Goal: Task Accomplishment & Management: Manage account settings

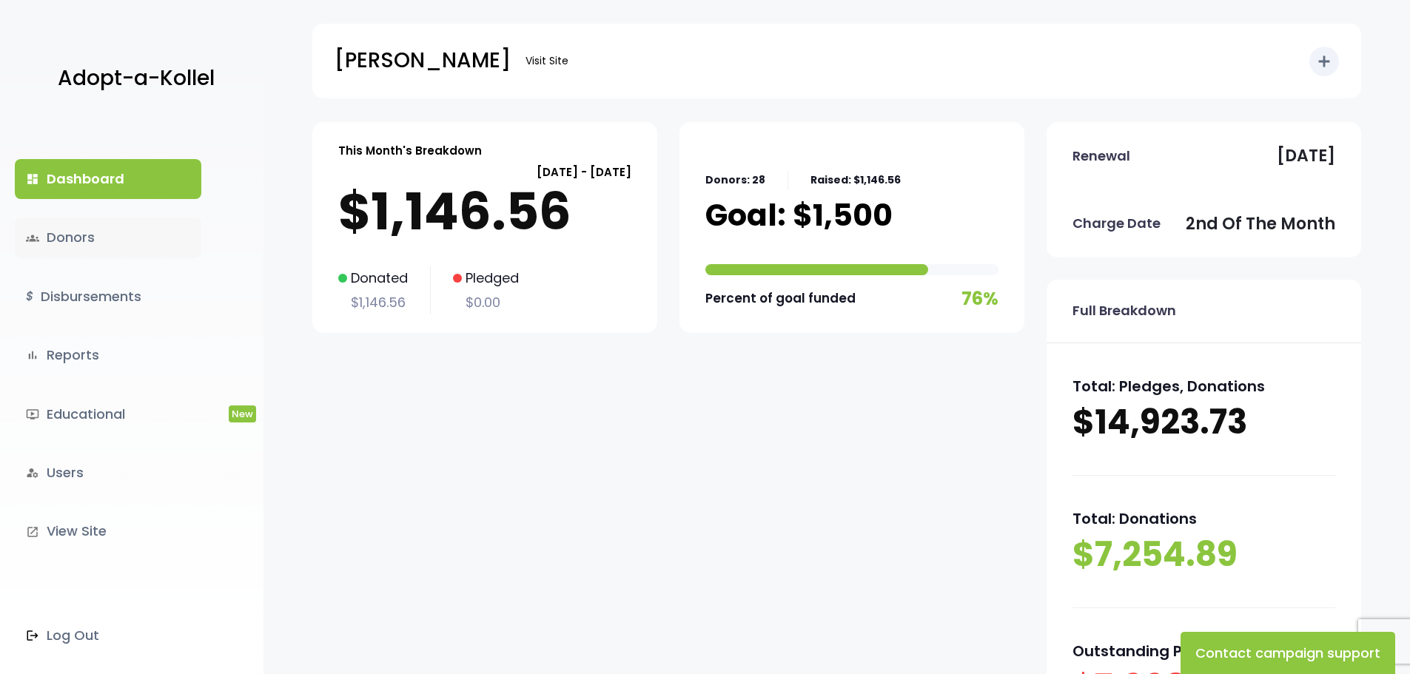
click at [77, 233] on link "groups Donors" at bounding box center [108, 238] width 187 height 40
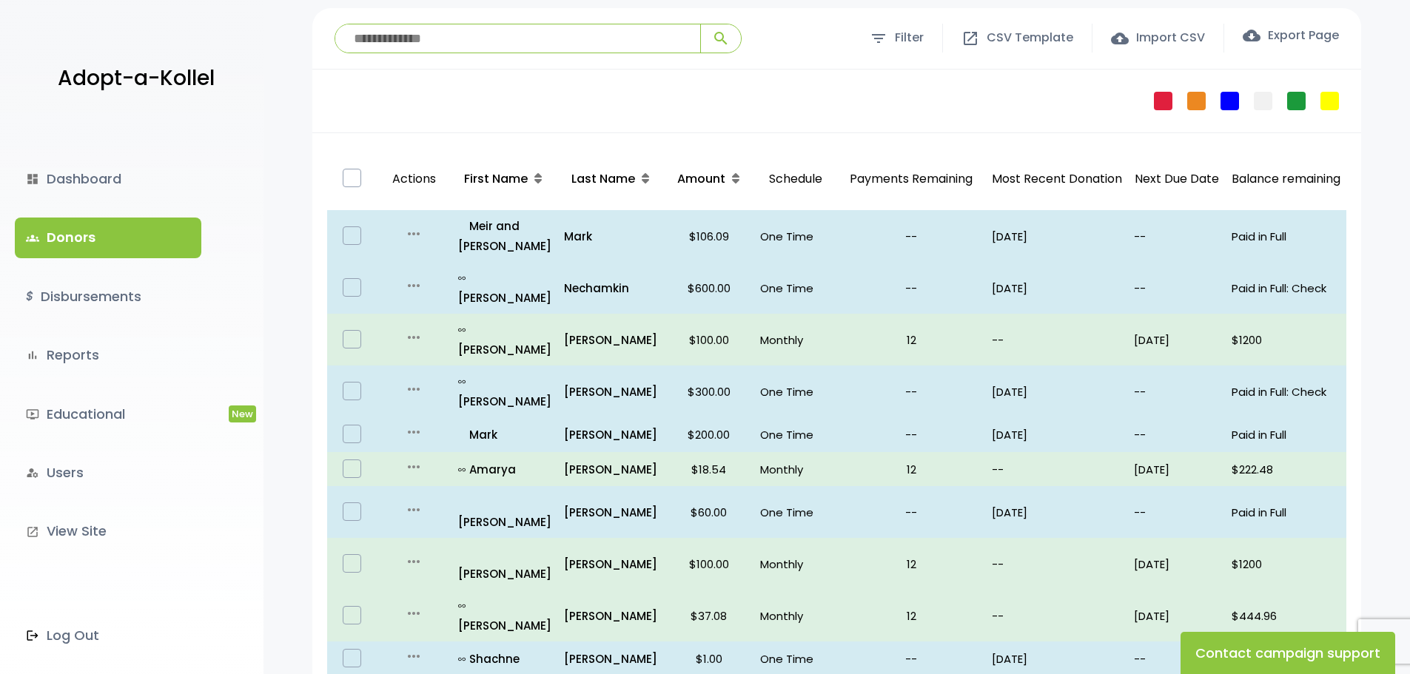
scroll to position [148, 0]
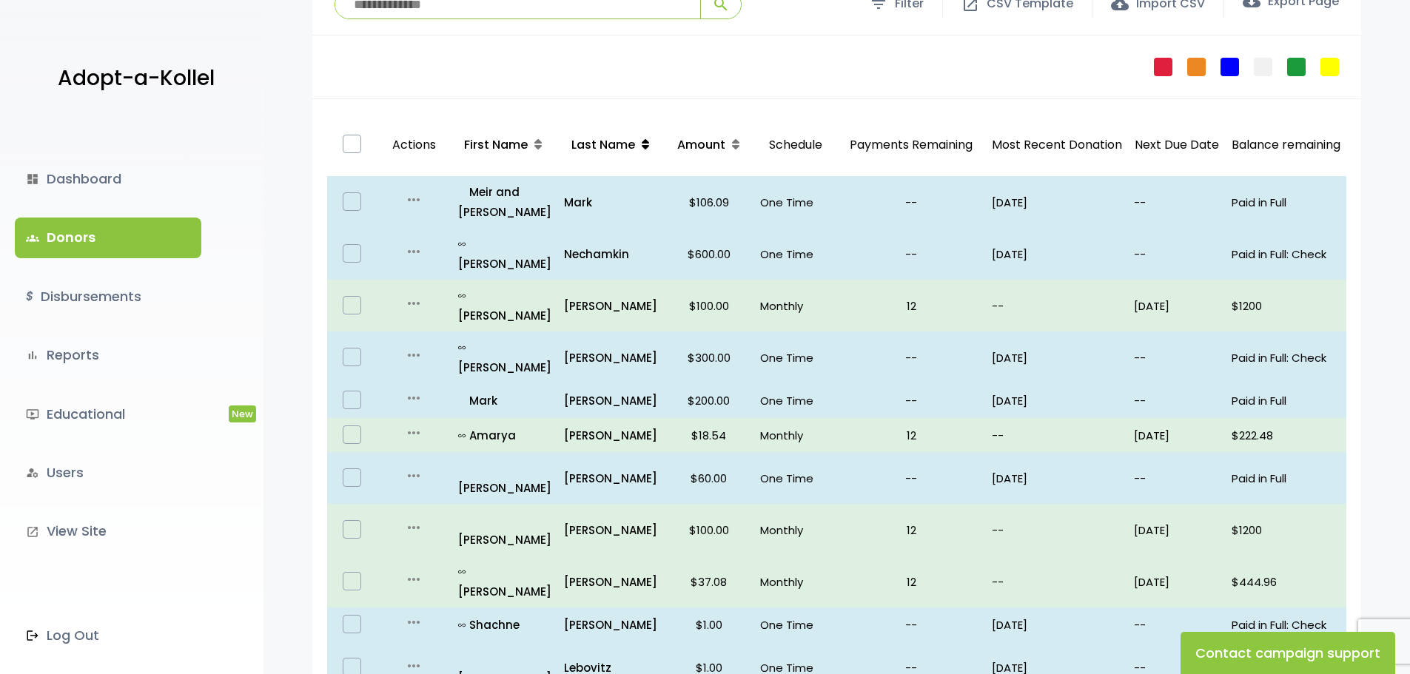
click at [642, 147] on icon at bounding box center [645, 144] width 7 height 12
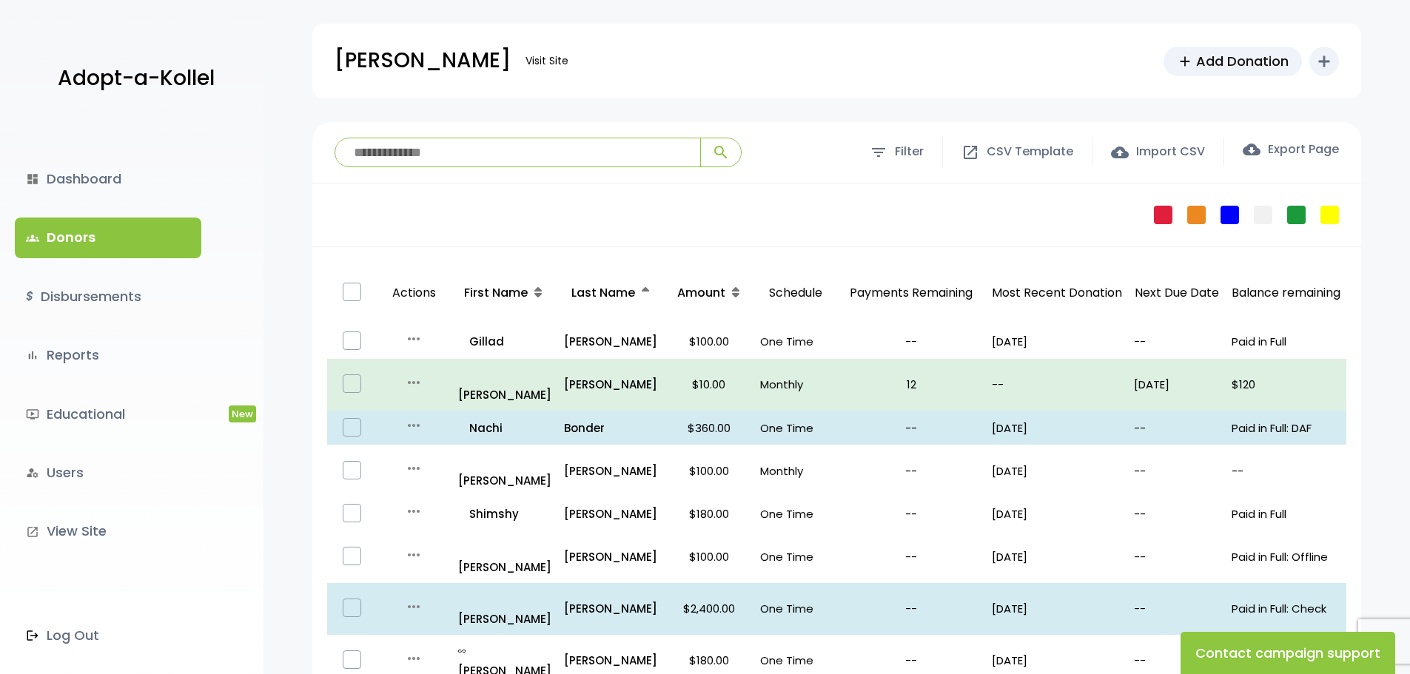
click at [492, 162] on input "search" at bounding box center [517, 152] width 365 height 28
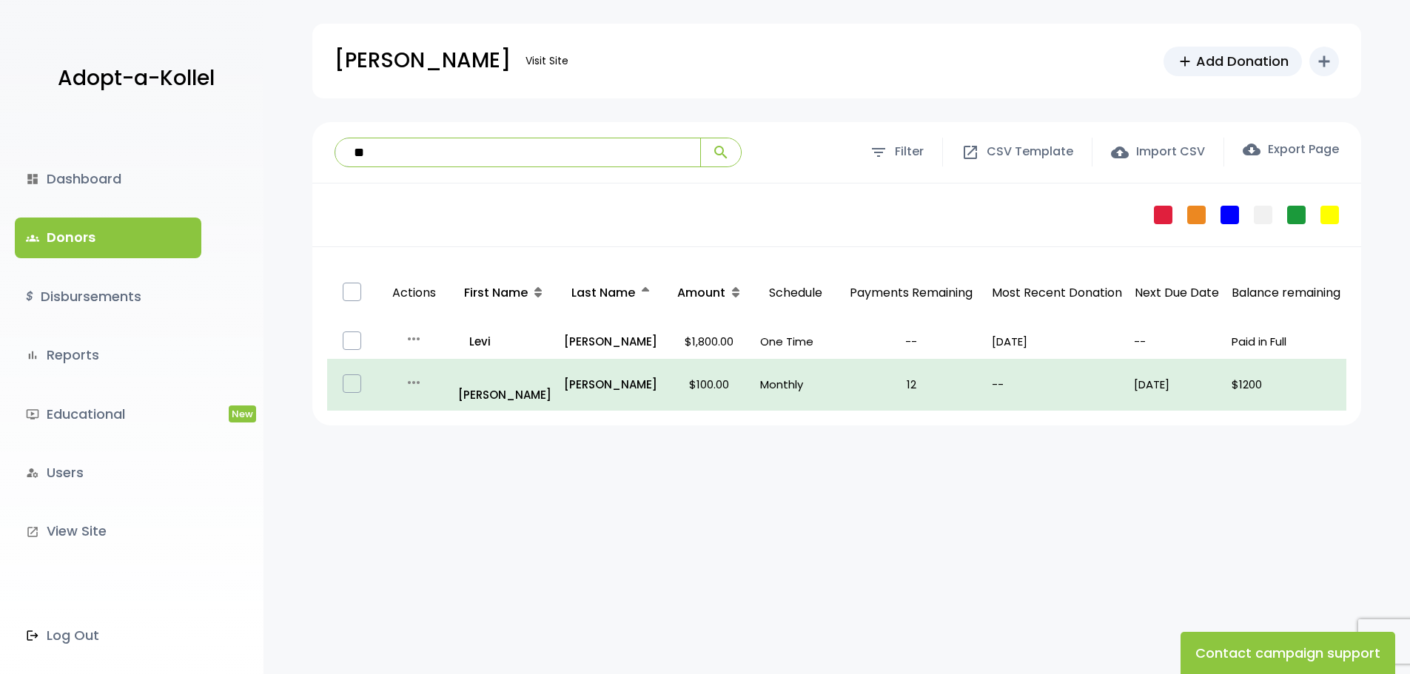
type input "*"
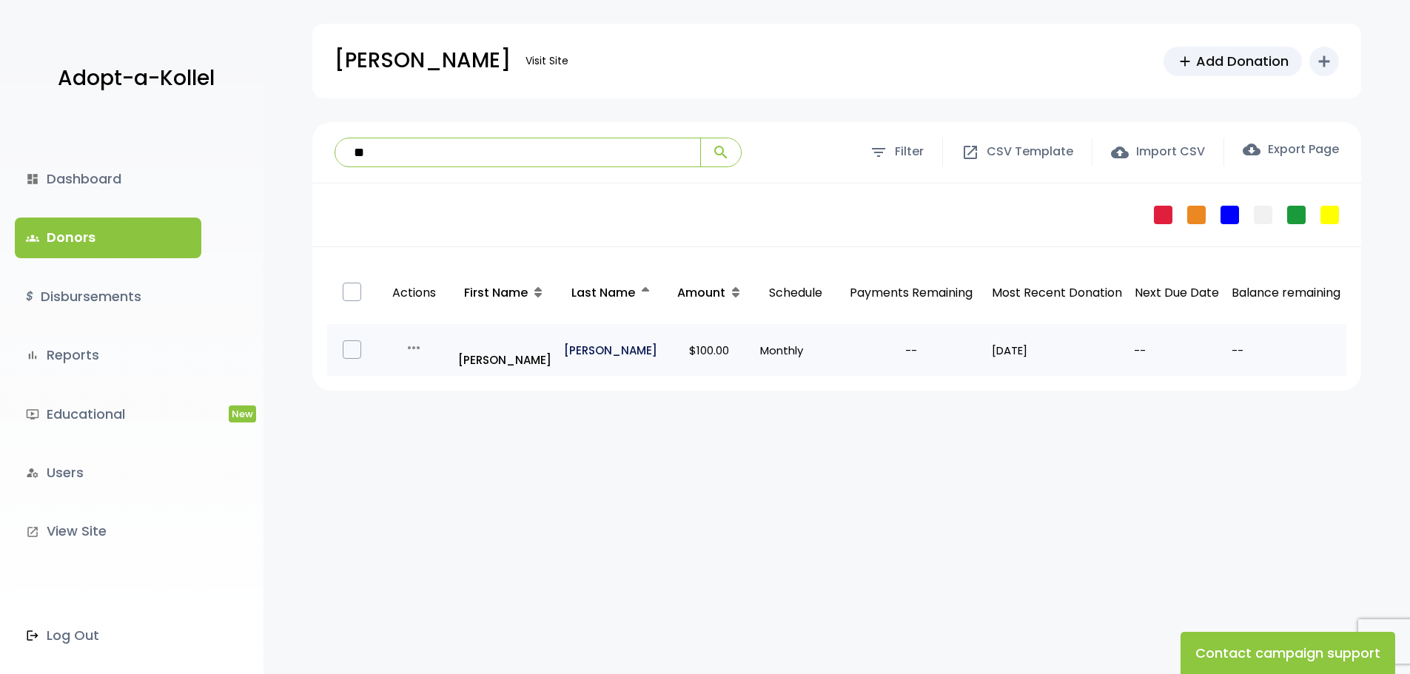
type input "**"
click at [574, 341] on p "Brull" at bounding box center [611, 351] width 94 height 20
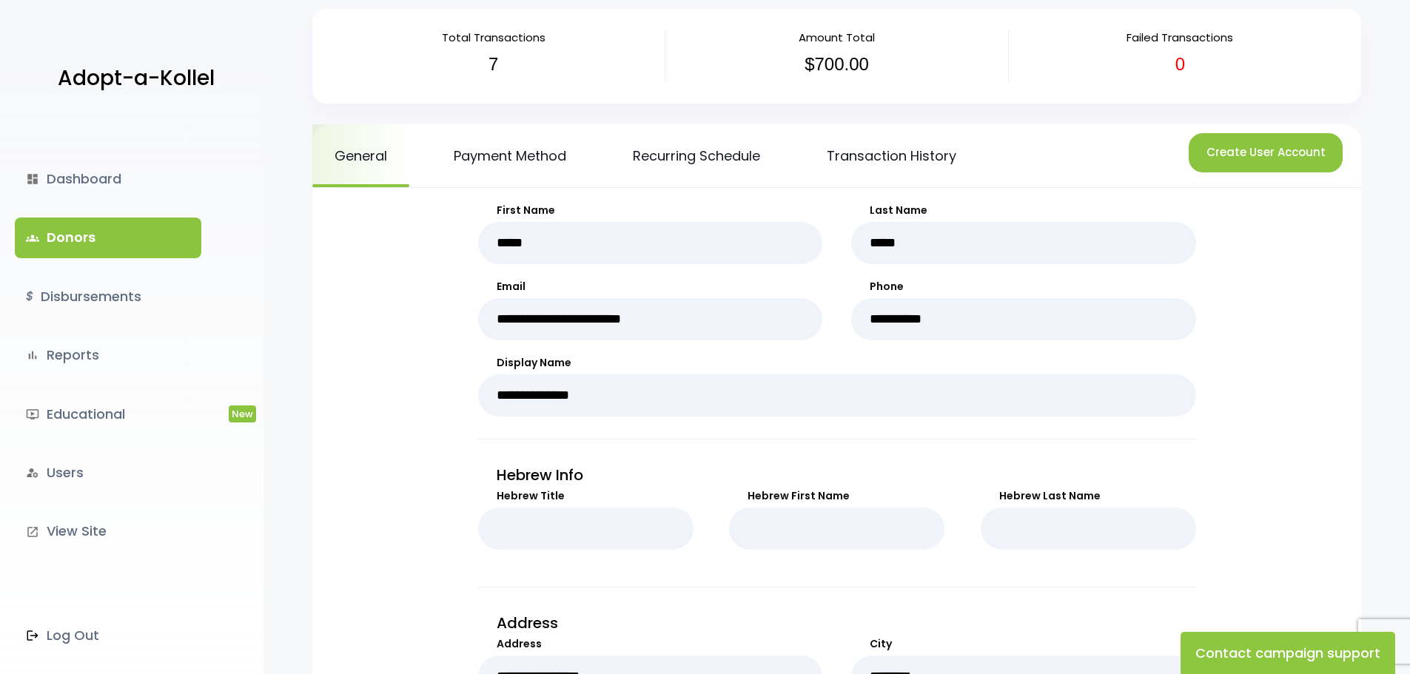
scroll to position [148, 0]
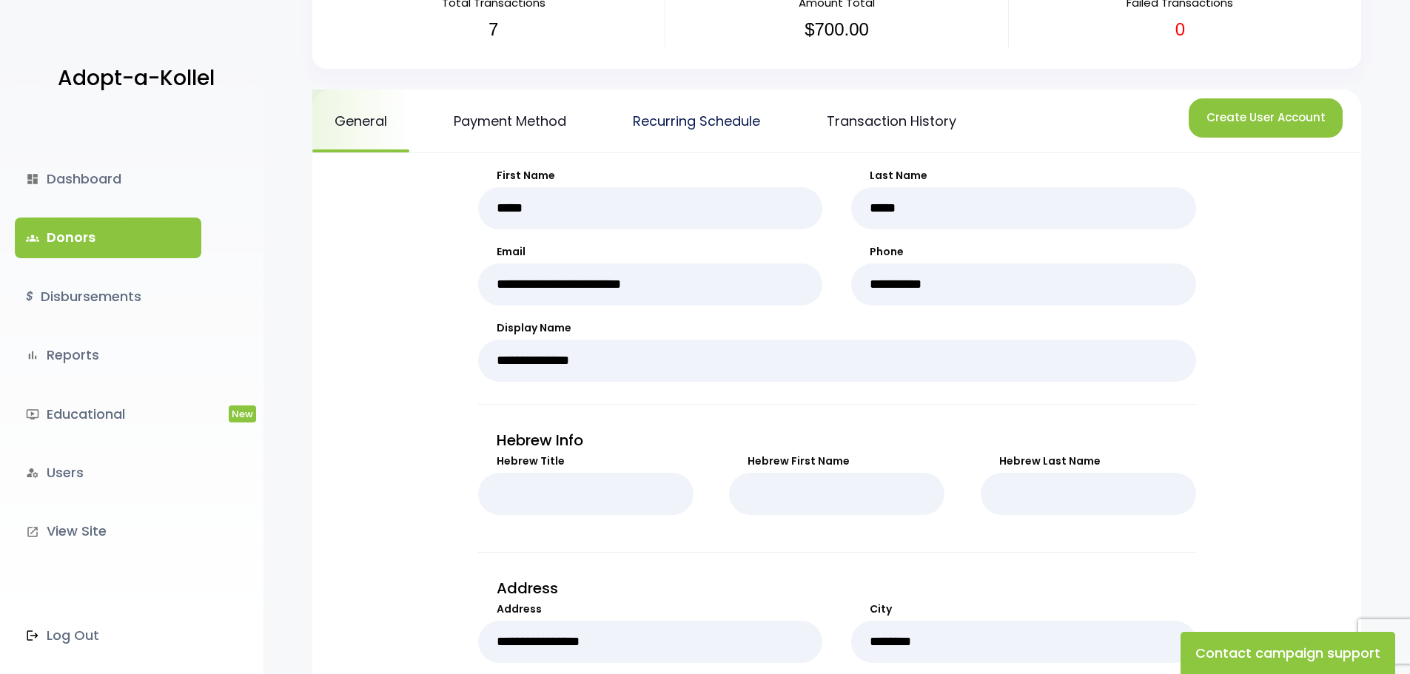
click at [663, 124] on link "Recurring Schedule" at bounding box center [697, 121] width 172 height 63
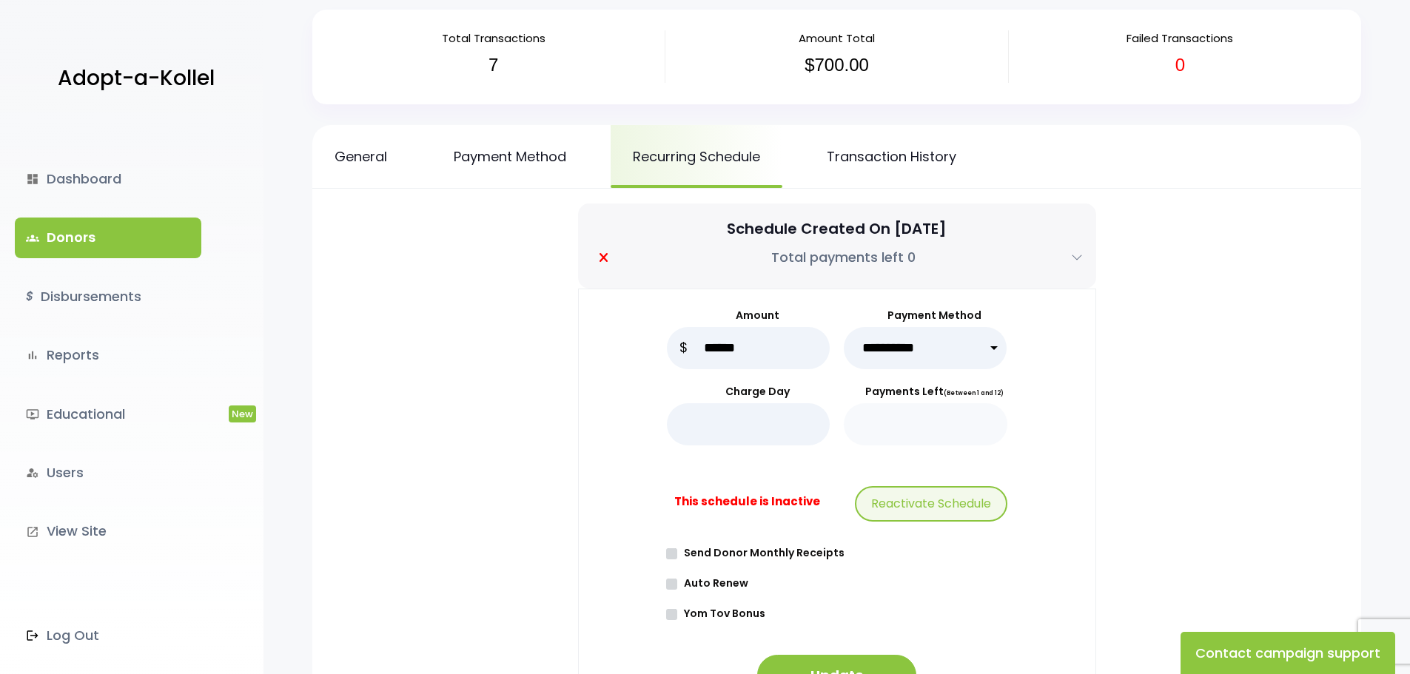
scroll to position [296, 0]
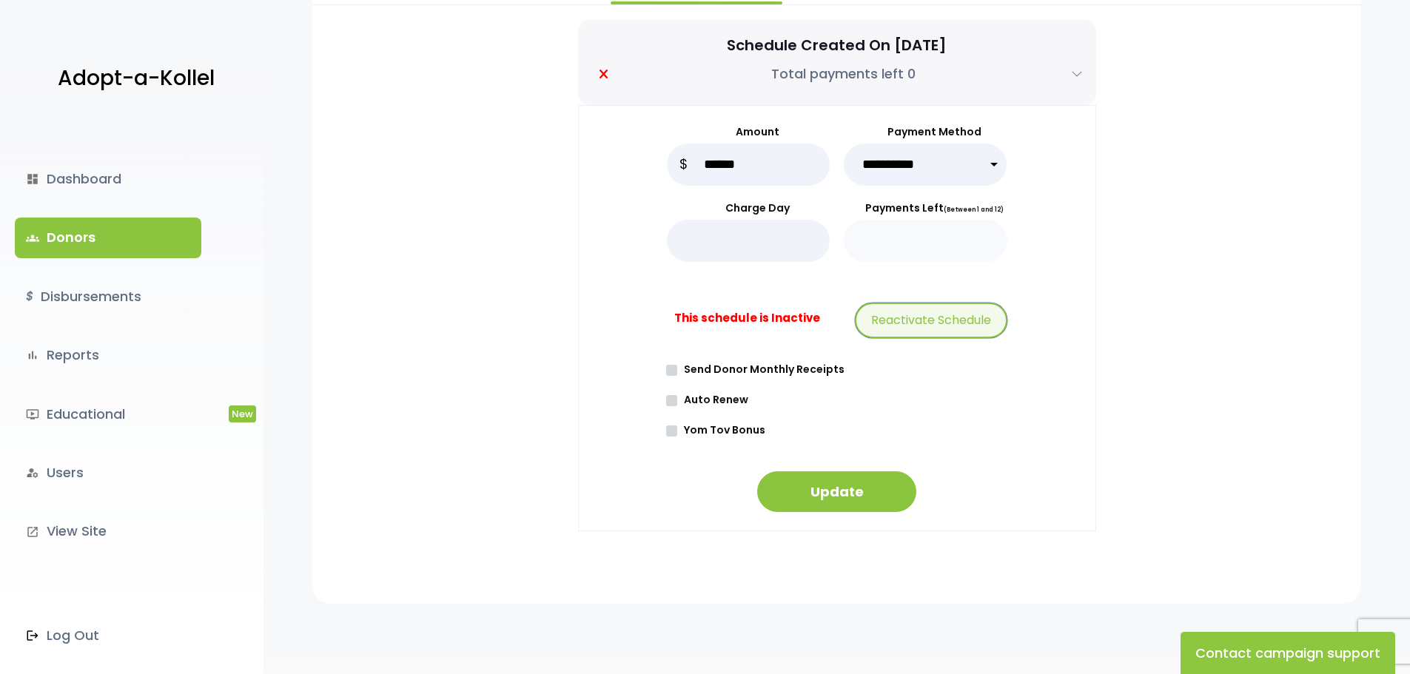
click at [934, 319] on button "Reactivate Schedule" at bounding box center [931, 321] width 153 height 36
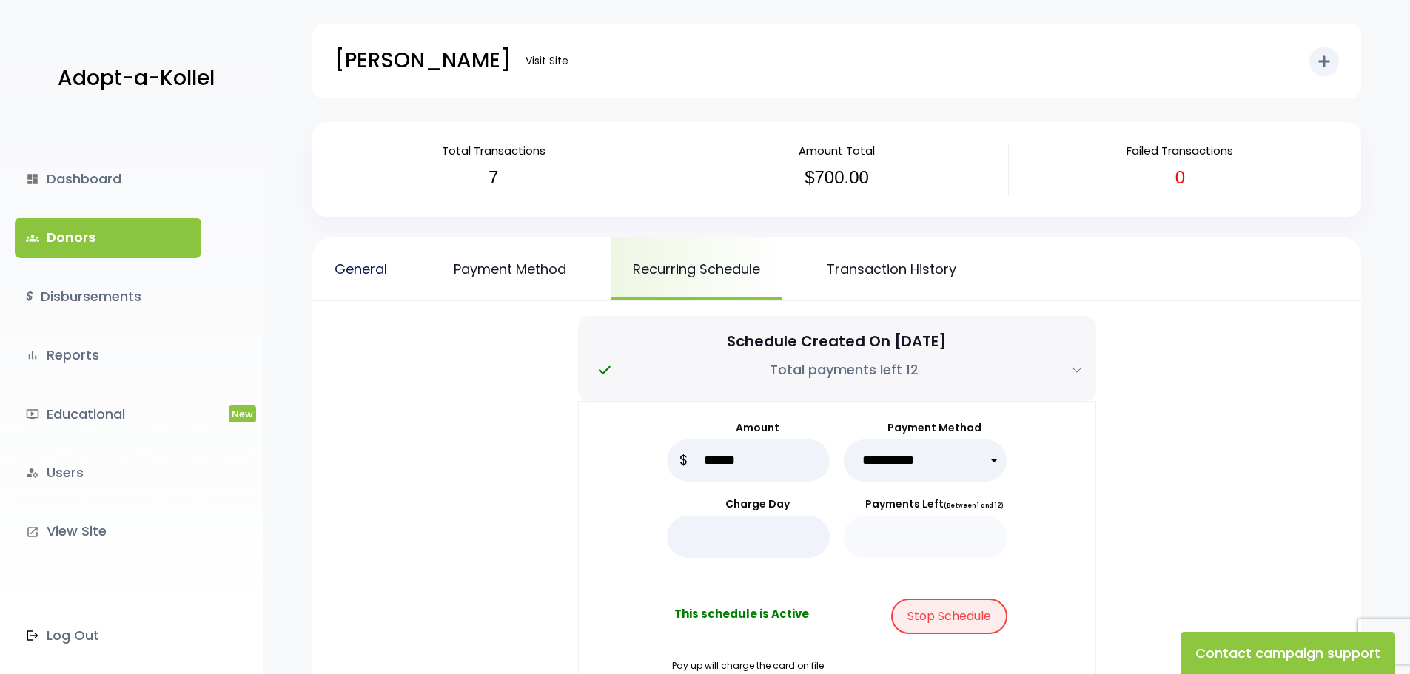
click at [352, 267] on link "General" at bounding box center [360, 269] width 97 height 63
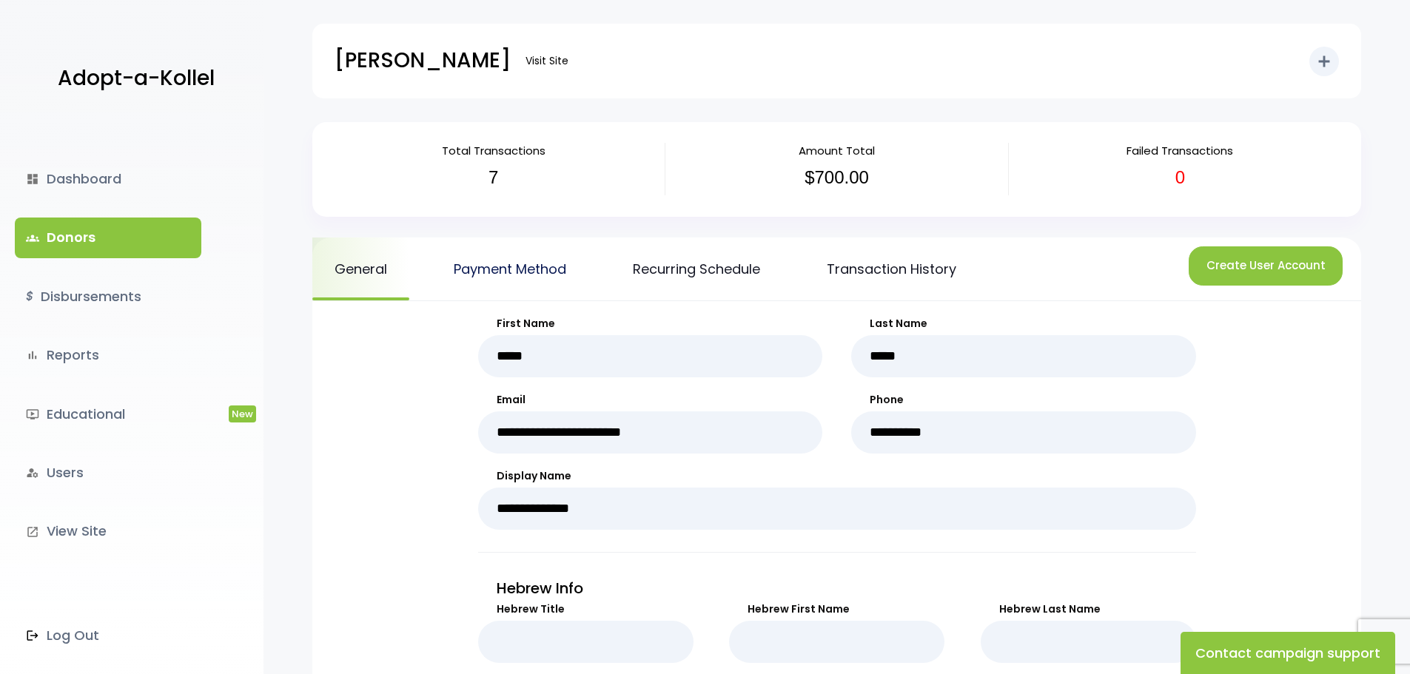
click at [473, 268] on link "Payment Method" at bounding box center [510, 269] width 157 height 63
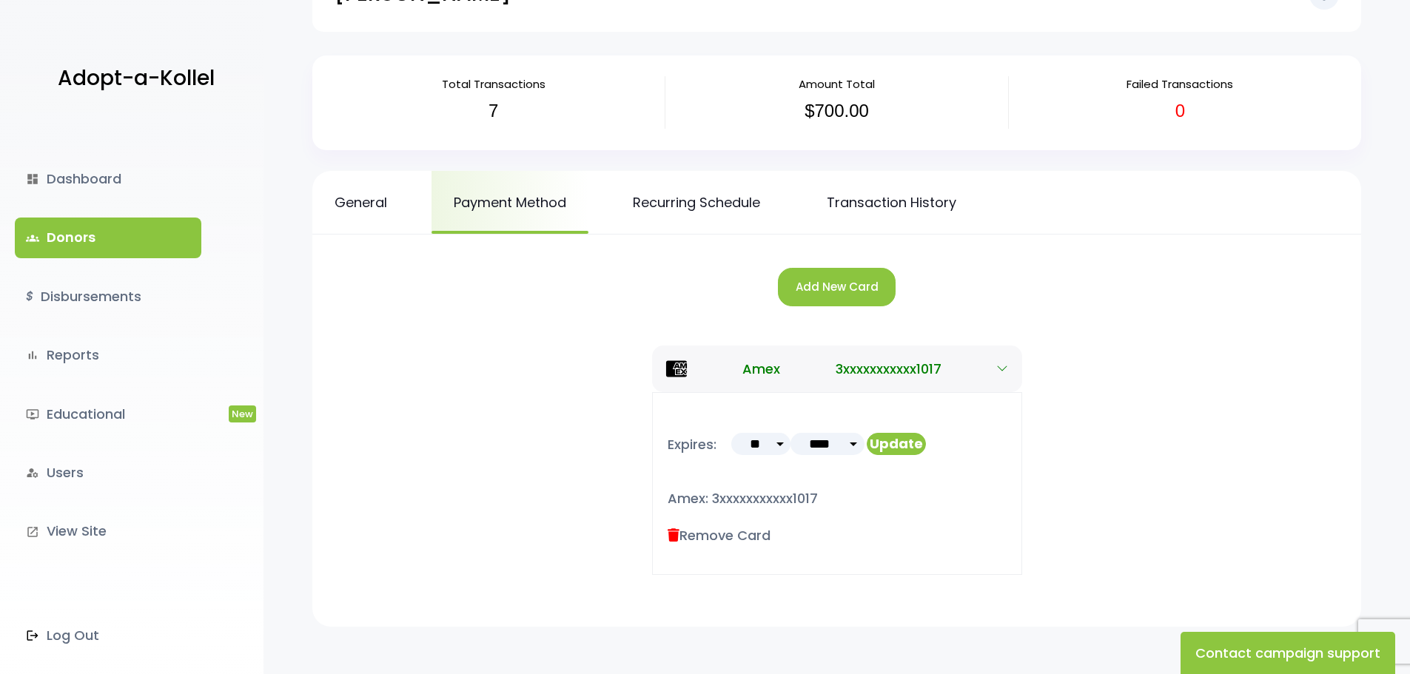
scroll to position [155, 0]
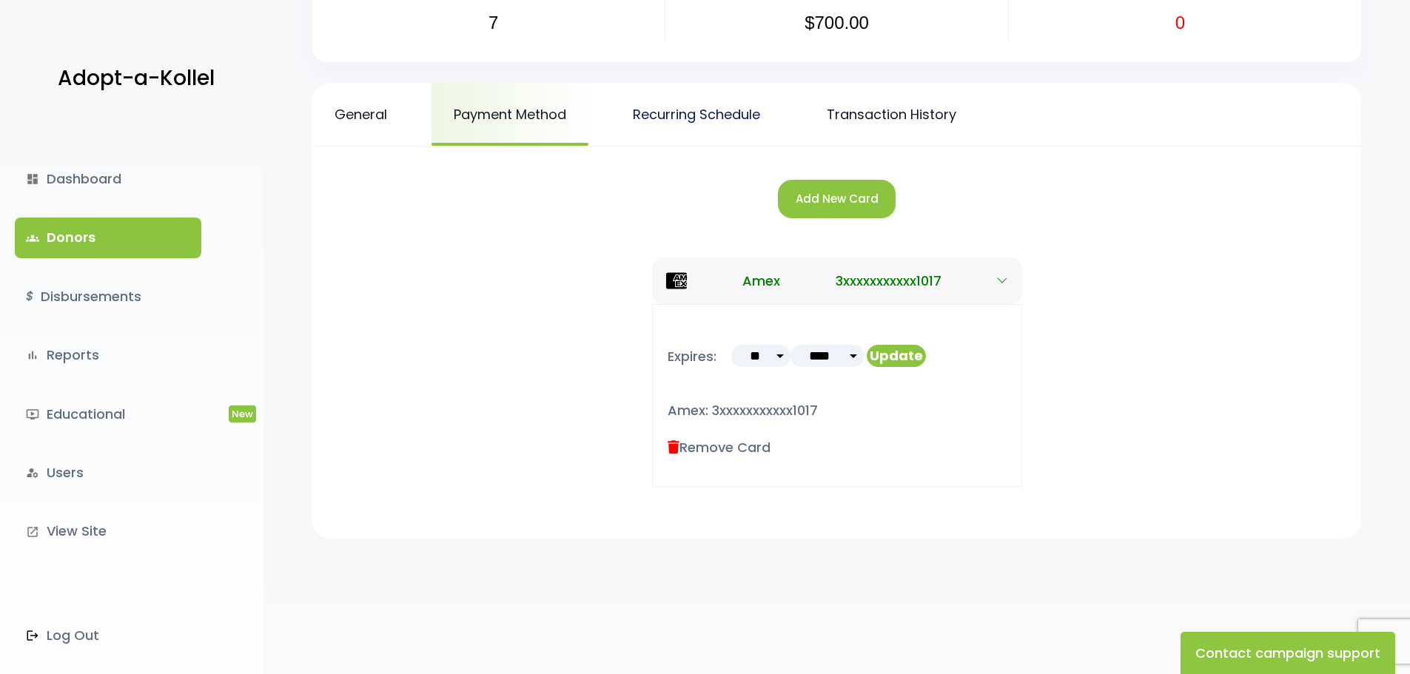
click at [668, 121] on link "Recurring Schedule" at bounding box center [697, 114] width 172 height 63
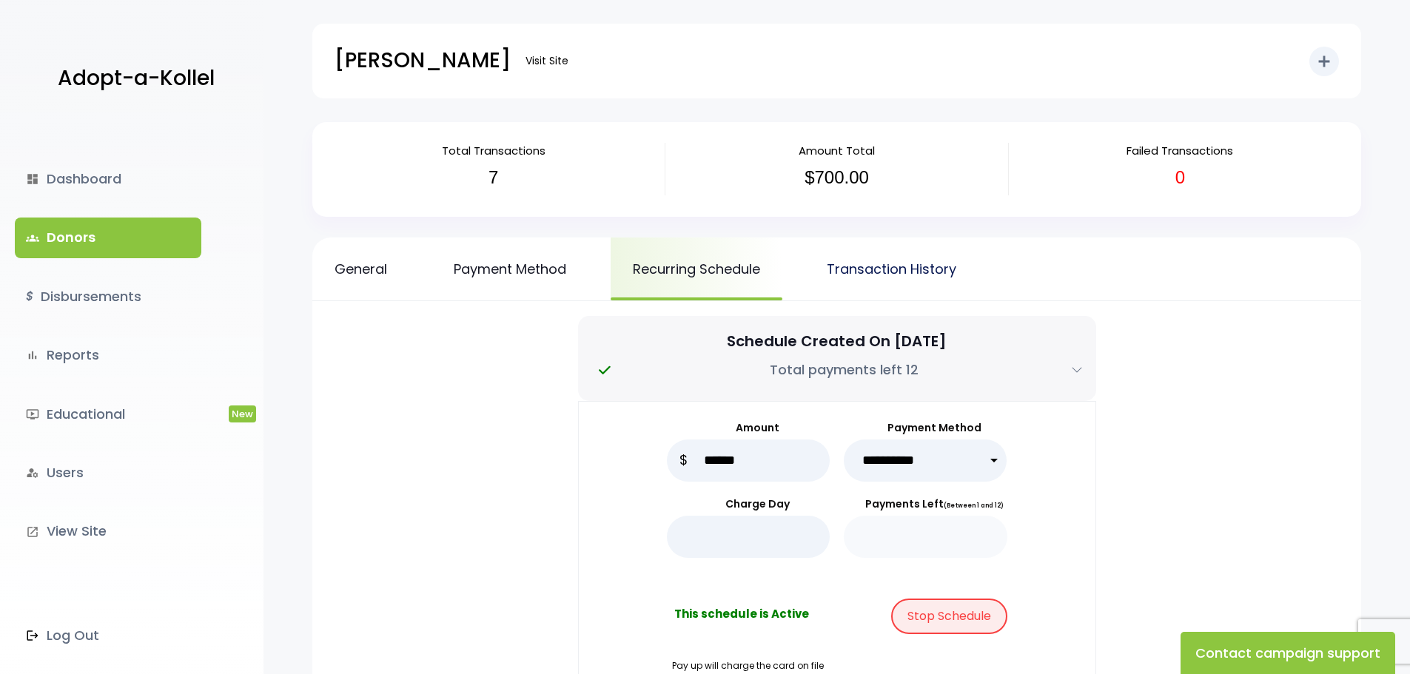
click at [922, 267] on link "Transaction History" at bounding box center [892, 269] width 174 height 63
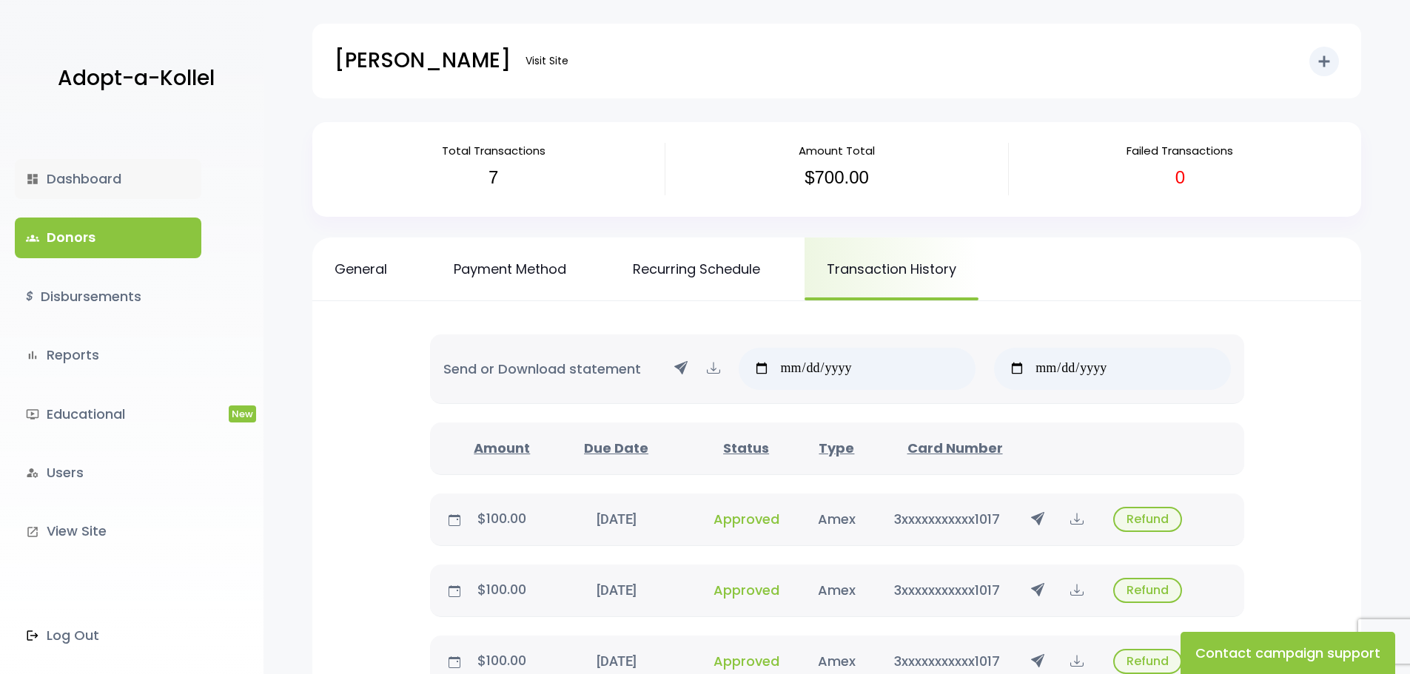
click at [85, 185] on link "dashboard Dashboard" at bounding box center [108, 179] width 187 height 40
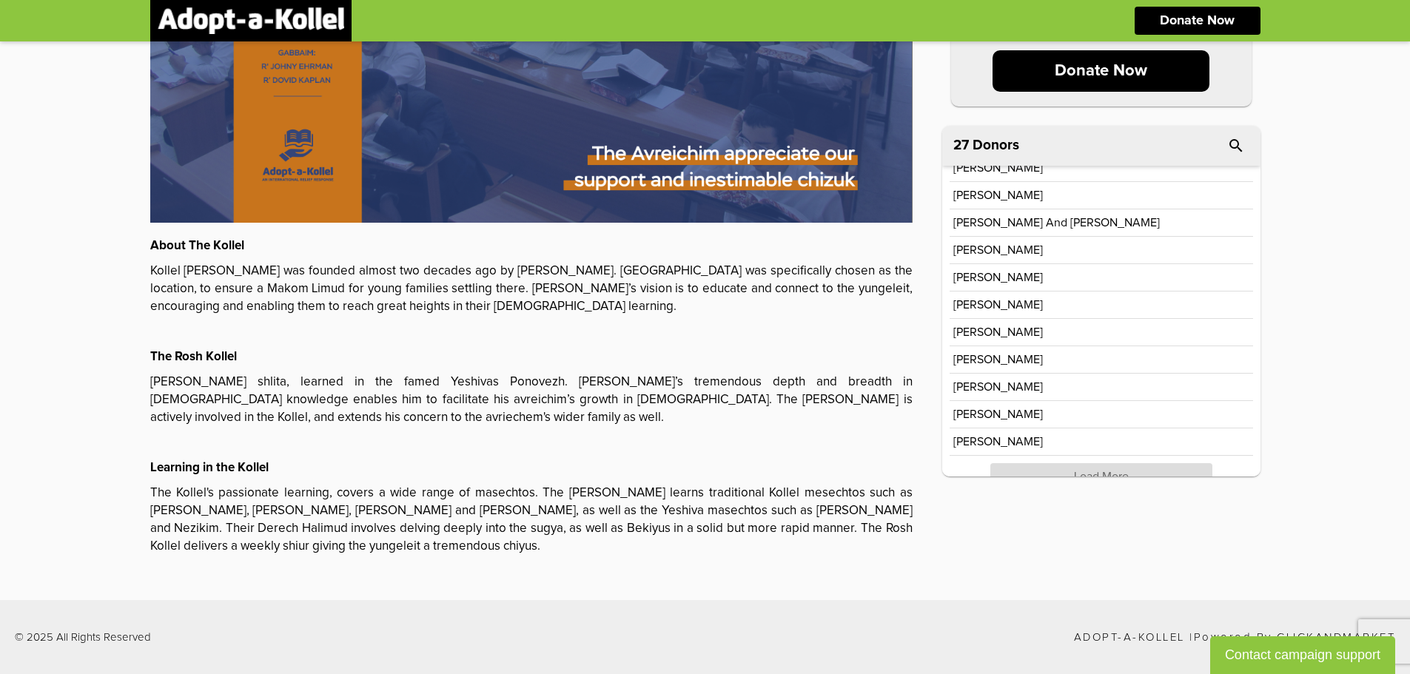
scroll to position [278, 0]
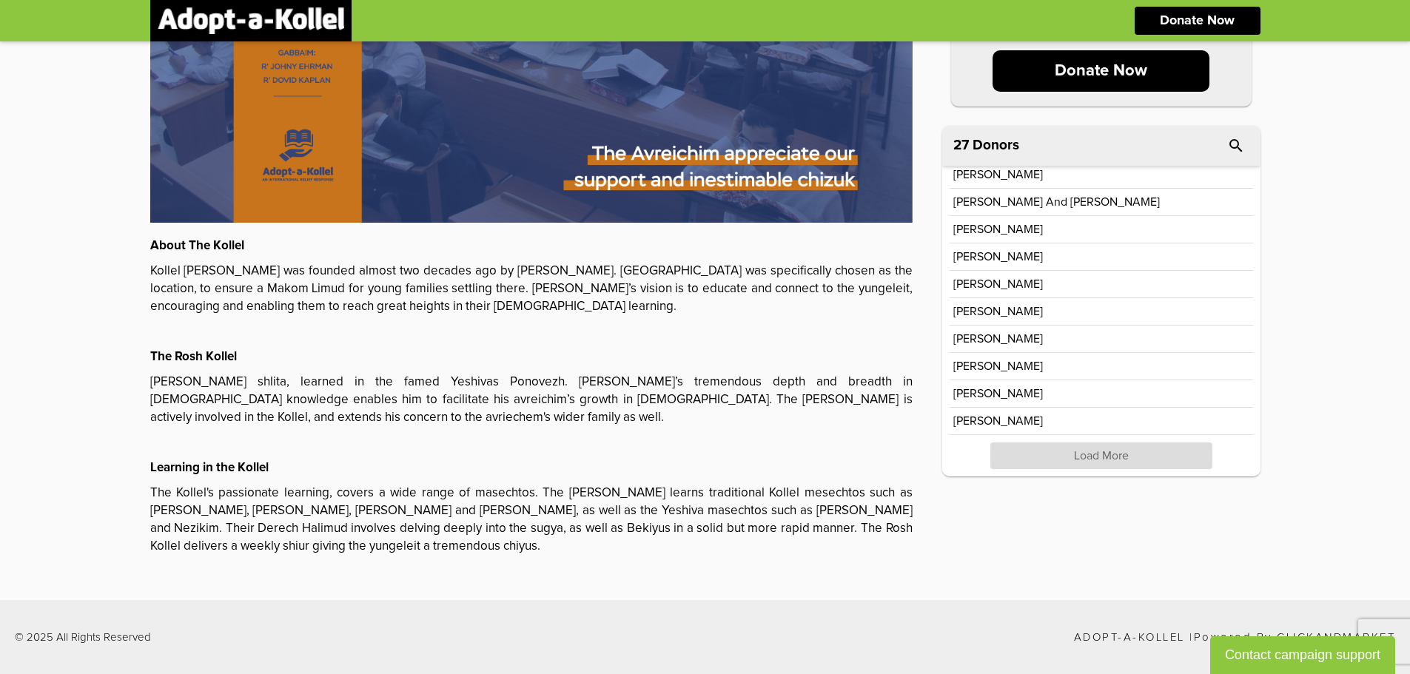
click at [1148, 447] on p "Load More" at bounding box center [1102, 456] width 222 height 27
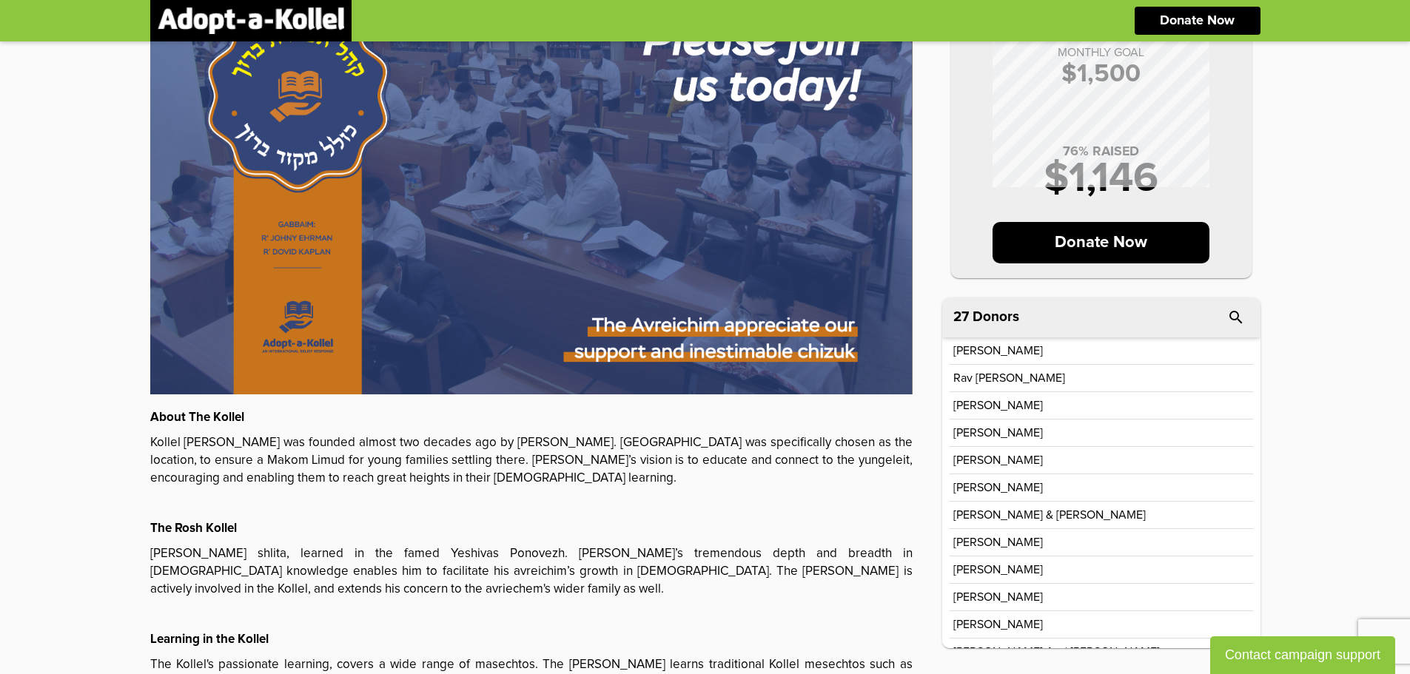
scroll to position [148, 0]
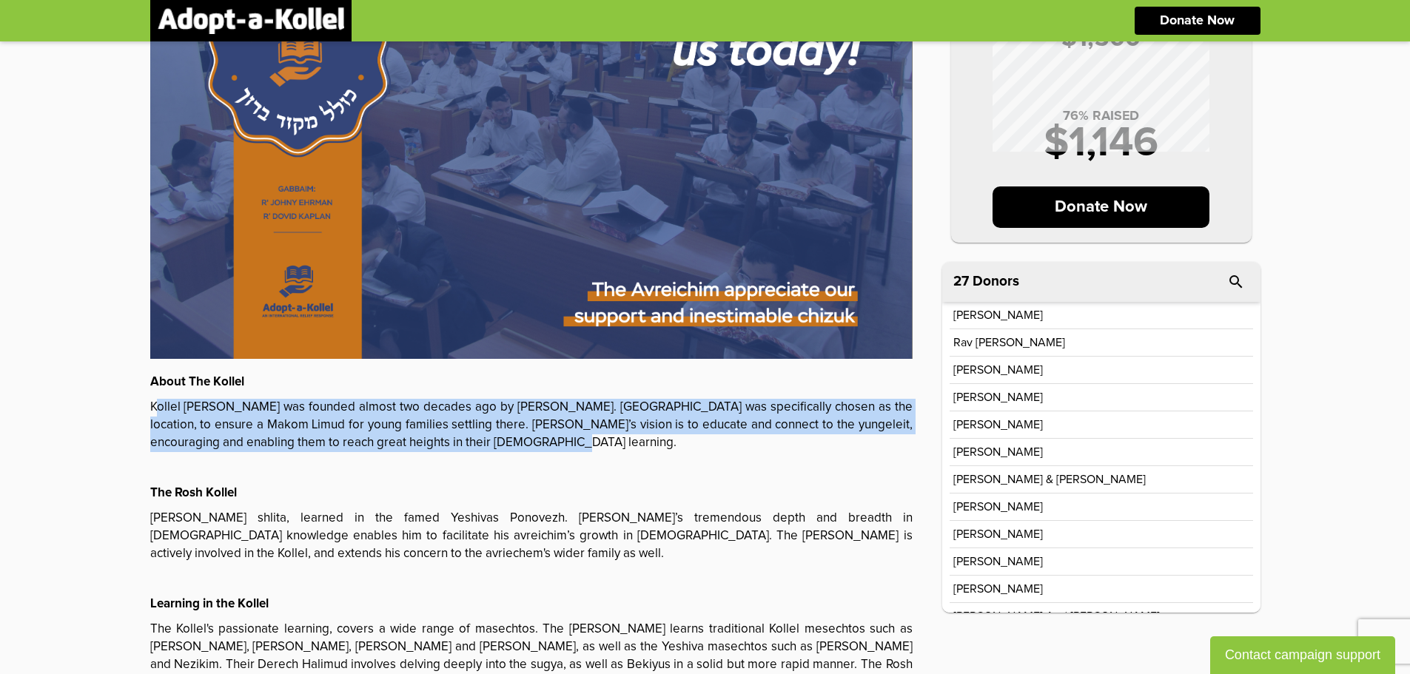
drag, startPoint x: 161, startPoint y: 412, endPoint x: 594, endPoint y: 448, distance: 434.6
click at [594, 448] on p "Kollel Mekor Baruch was founded almost two decades ago by Rav Meir Zayit shlita…" at bounding box center [531, 425] width 763 height 53
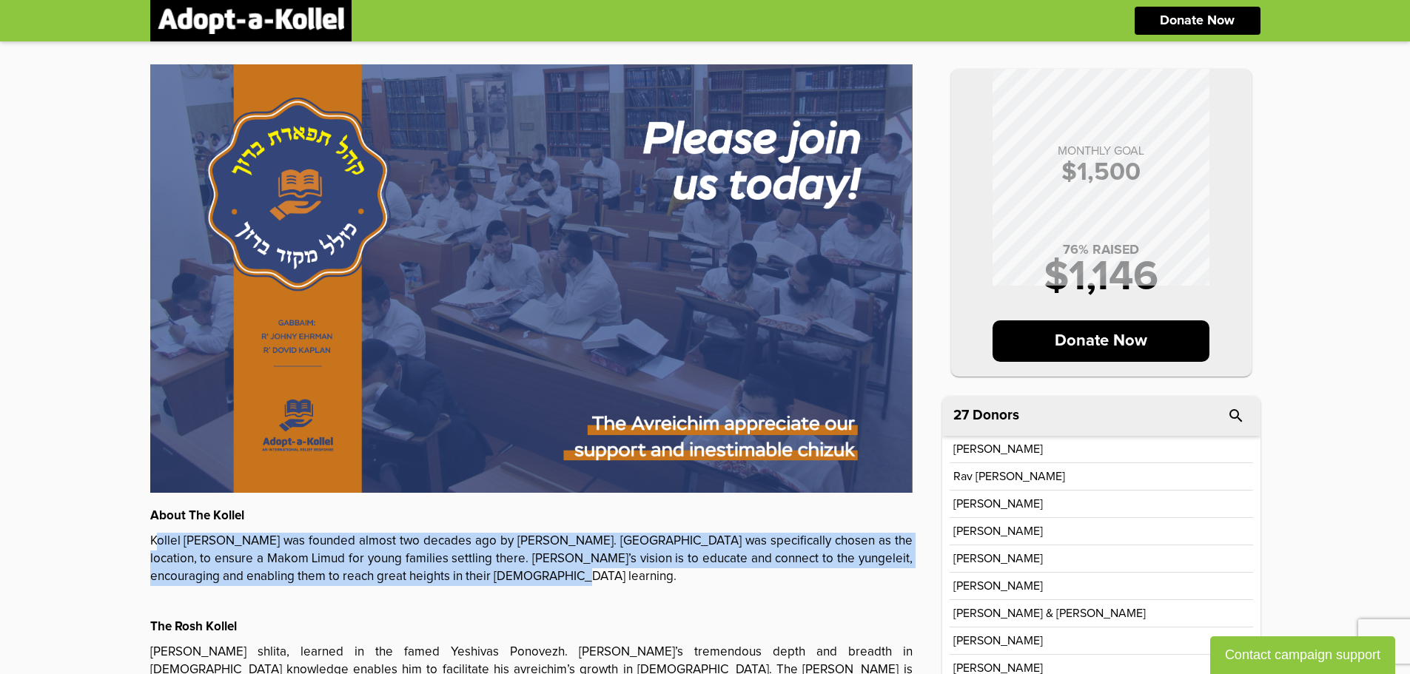
scroll to position [0, 0]
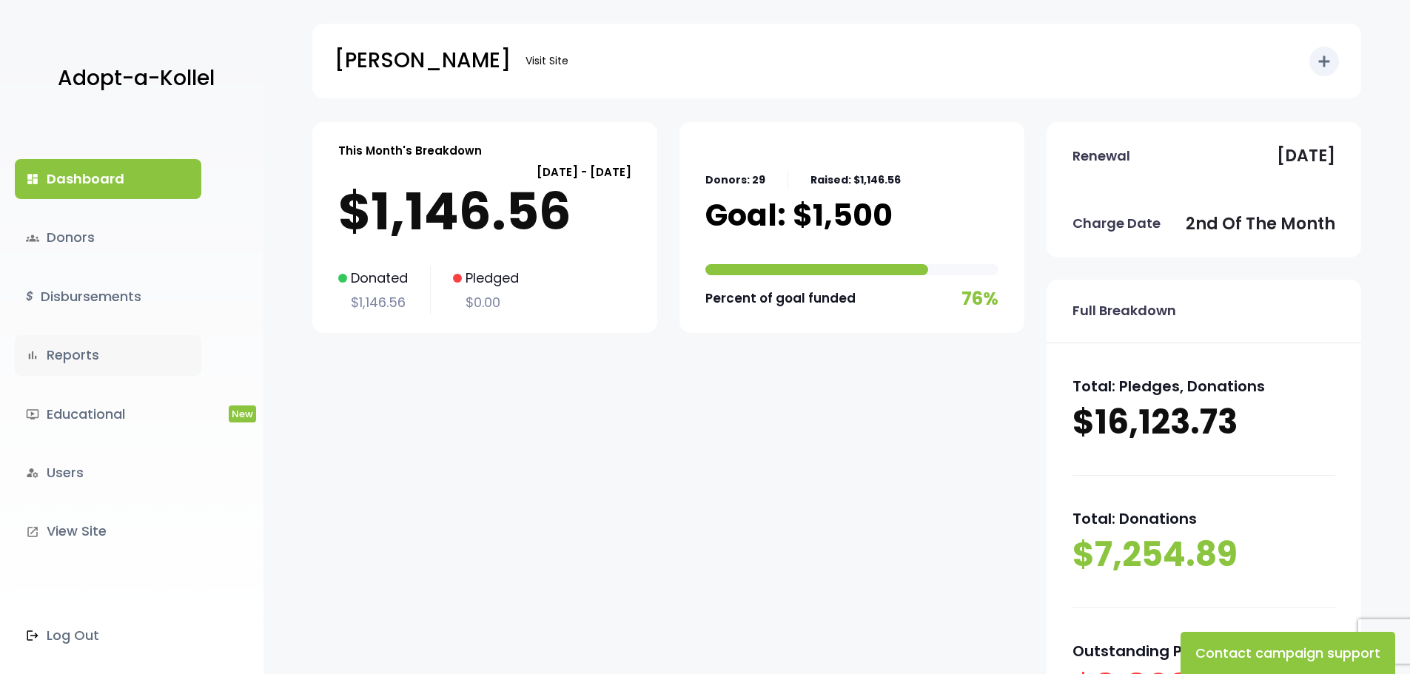
click at [72, 357] on link "bar_chart Reports" at bounding box center [108, 355] width 187 height 40
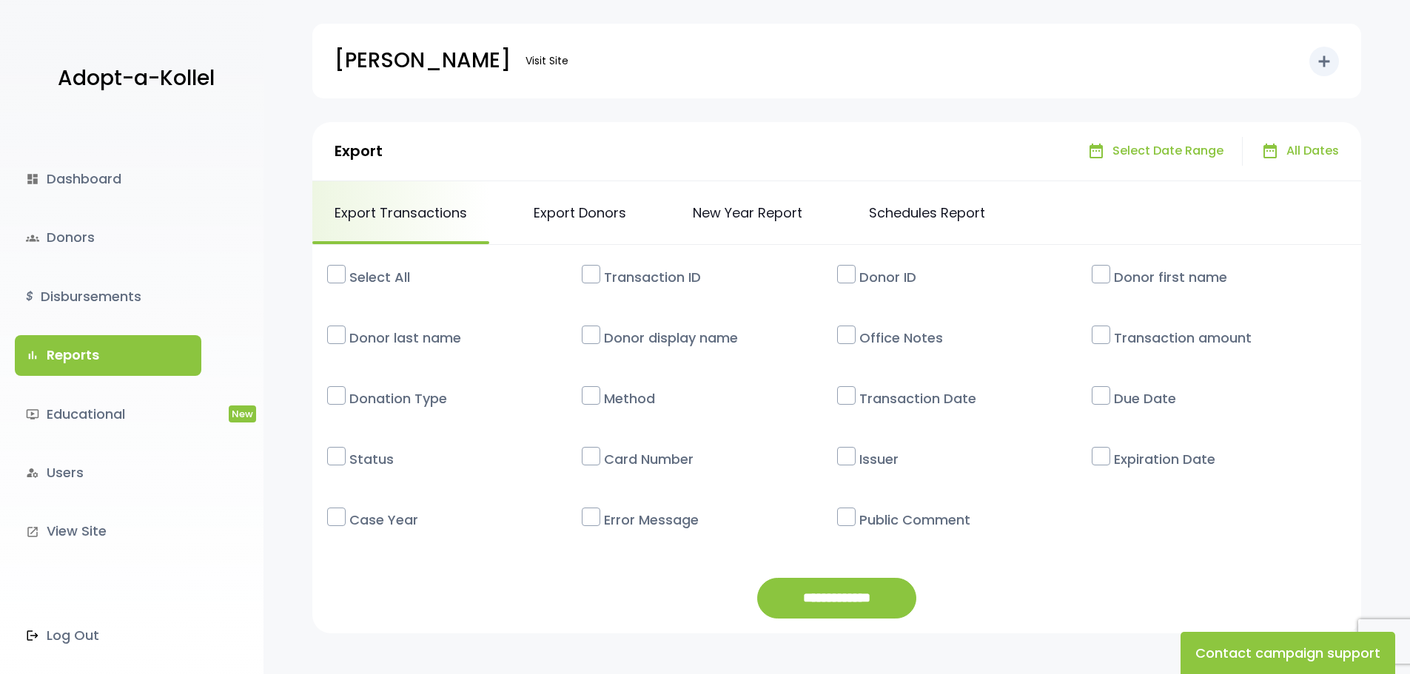
click at [1139, 151] on span "Select Date Range" at bounding box center [1168, 151] width 111 height 21
click at [1065, 150] on div "date_range arrow_drop_down" at bounding box center [1043, 150] width 52 height 25
click at [1050, 153] on span "arrow_drop_down" at bounding box center [1053, 151] width 16 height 16
click at [1053, 149] on span "arrow_drop_down" at bounding box center [1053, 151] width 16 height 16
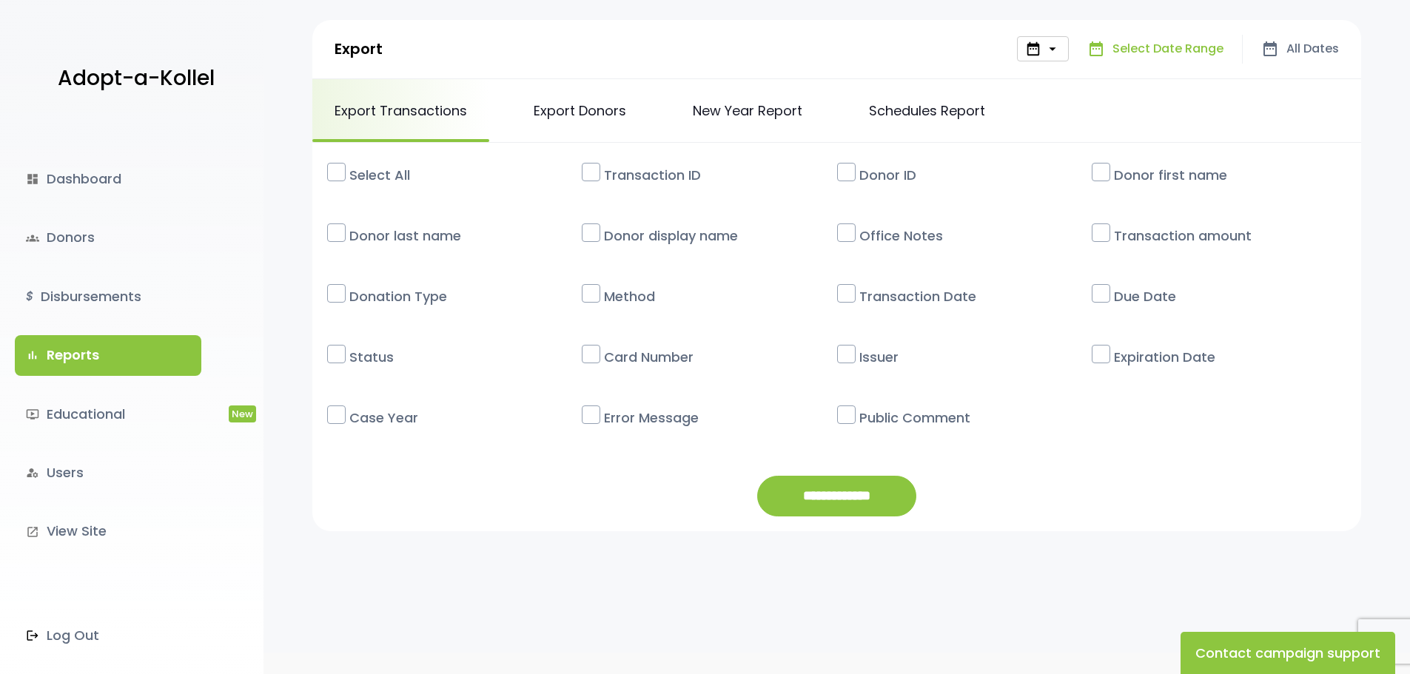
scroll to position [155, 0]
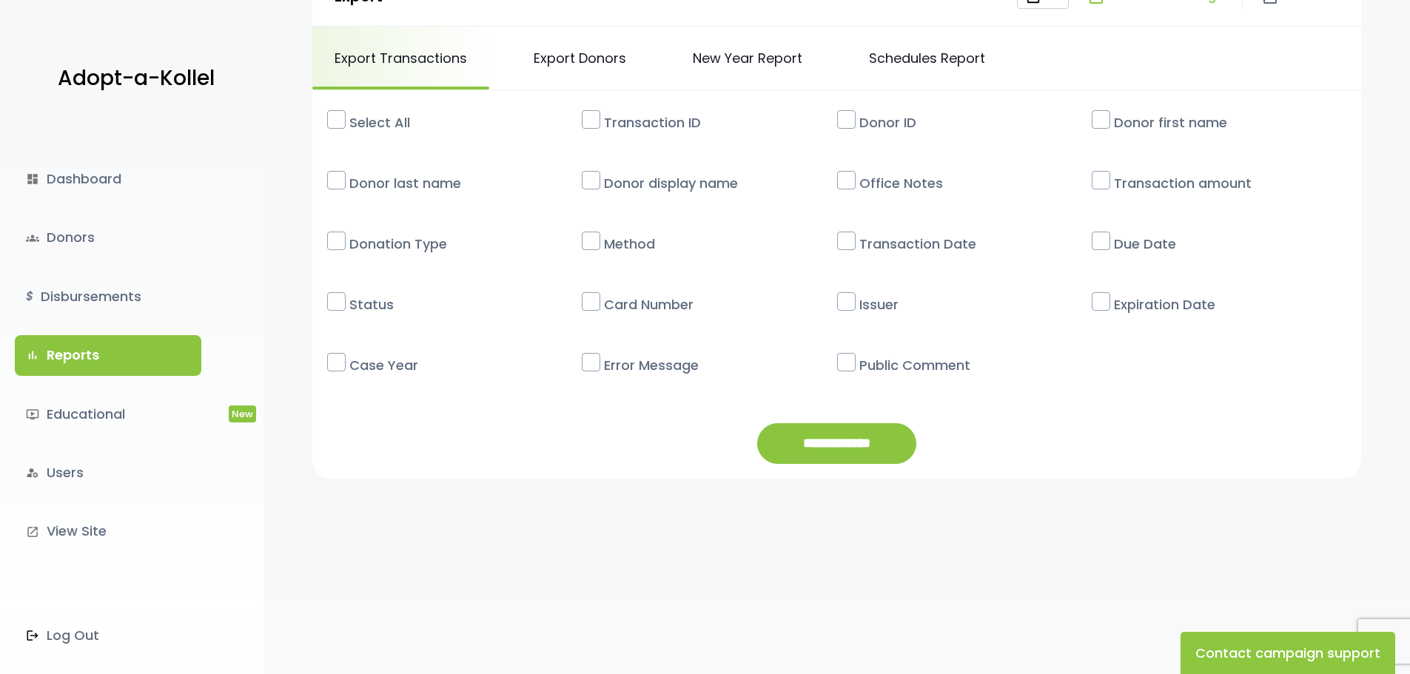
click at [332, 118] on label at bounding box center [336, 119] width 19 height 19
click at [836, 447] on input "**********" at bounding box center [836, 443] width 159 height 41
click at [765, 55] on link "New Year Report" at bounding box center [748, 58] width 154 height 63
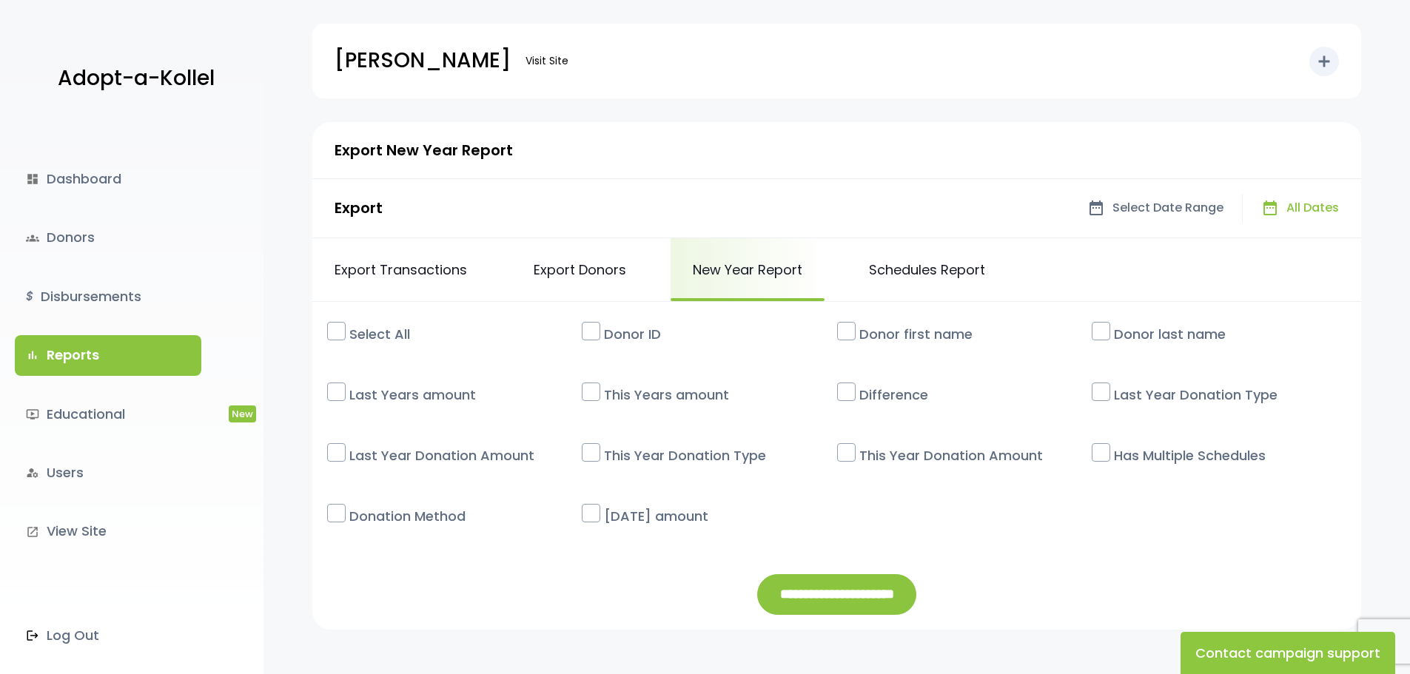
click at [341, 338] on label at bounding box center [336, 331] width 19 height 19
click at [843, 600] on input "**********" at bounding box center [836, 594] width 159 height 41
click at [1185, 111] on body "Adopt-a-Kollel dashboard Dashboard groups Donors $ Disbursements bar_chart Repo…" at bounding box center [705, 414] width 1410 height 829
click at [919, 267] on link "Schedules Report" at bounding box center [927, 269] width 161 height 63
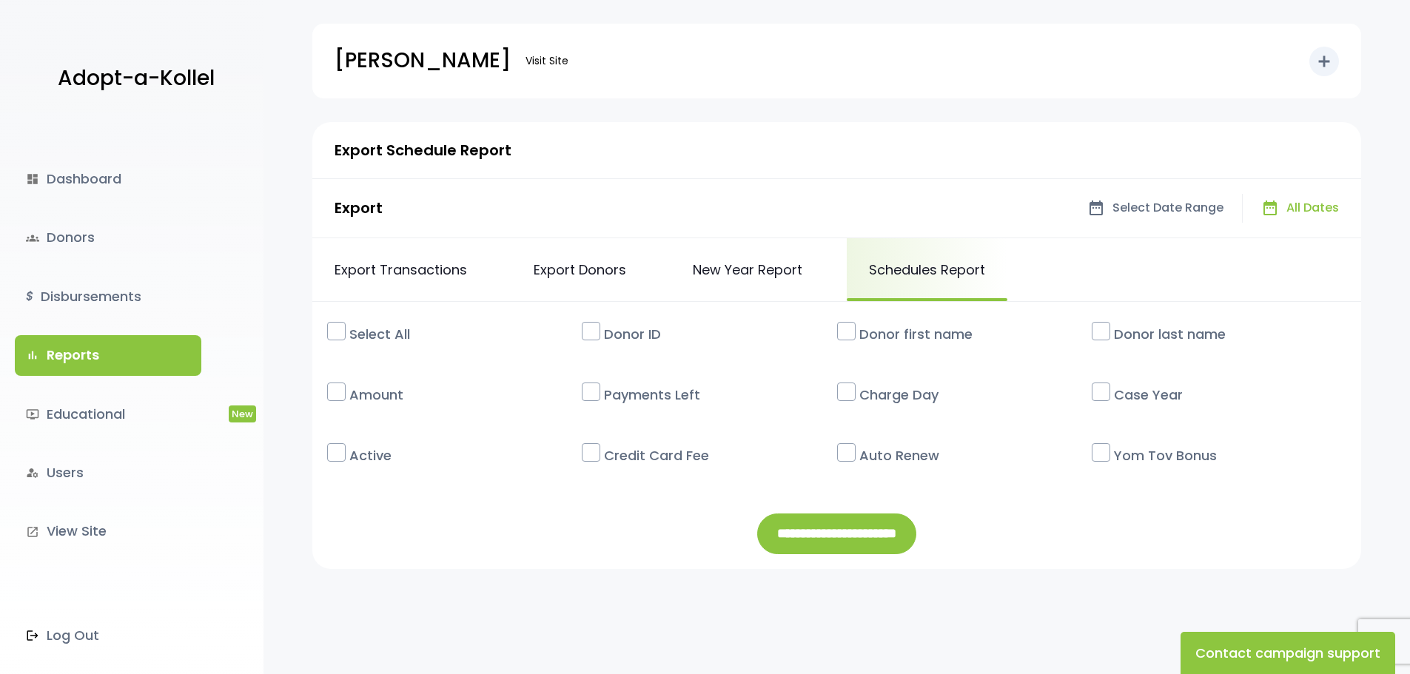
click at [335, 329] on label at bounding box center [336, 331] width 19 height 19
click at [807, 534] on input "**********" at bounding box center [836, 534] width 159 height 41
click at [1068, 68] on div "[PERSON_NAME] Visit Site add Shortcuts person Donor attach_money Donation attac…" at bounding box center [837, 61] width 1005 height 75
click at [827, 529] on input "**********" at bounding box center [836, 534] width 159 height 41
click at [455, 519] on form "Export Schedule Report Export date_range arrow_drop_down date_range Select Date…" at bounding box center [836, 345] width 1049 height 447
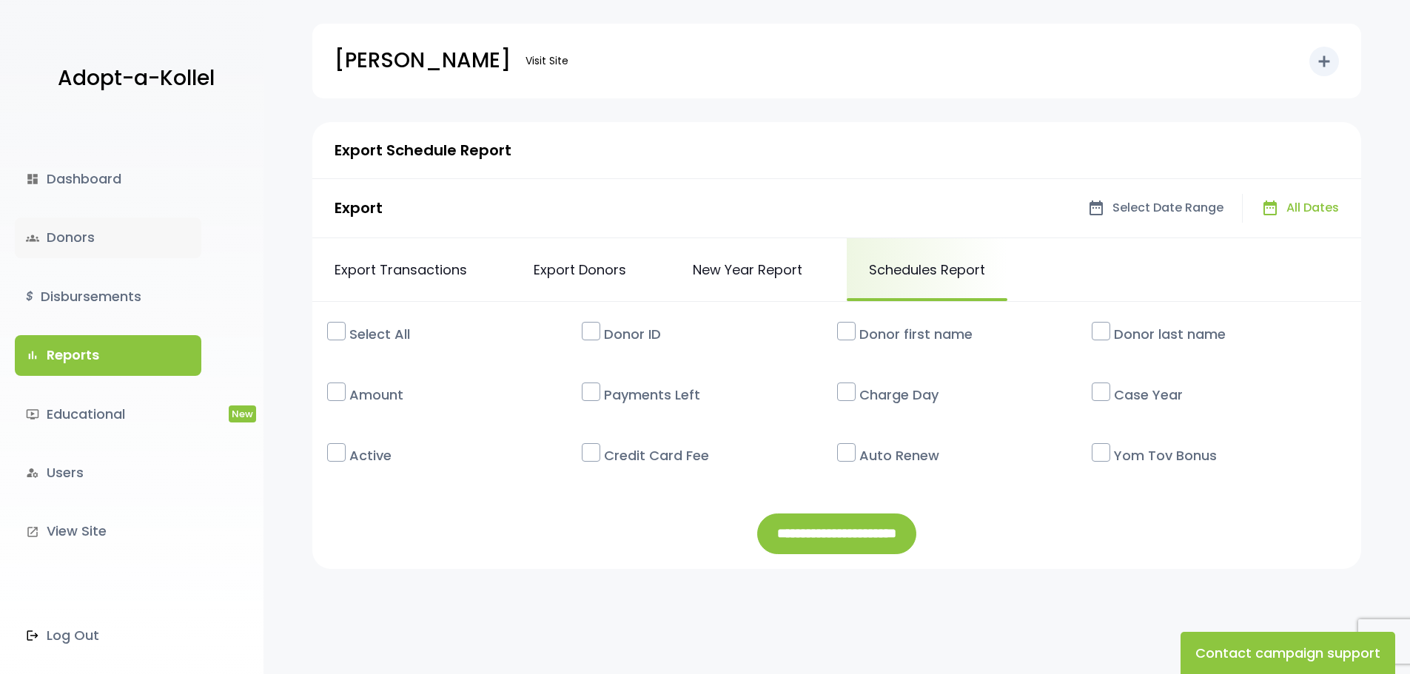
click at [78, 222] on link "groups Donors" at bounding box center [108, 238] width 187 height 40
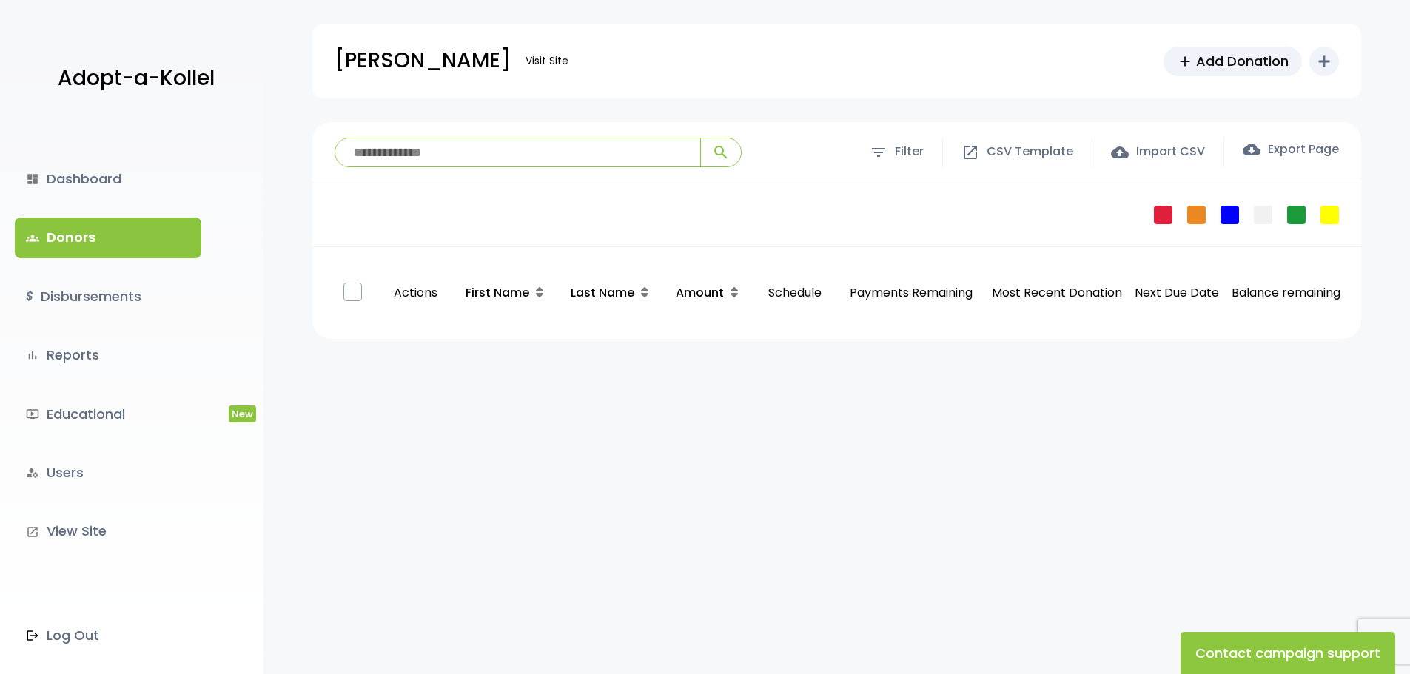
click at [78, 227] on link "groups Donors" at bounding box center [108, 238] width 187 height 40
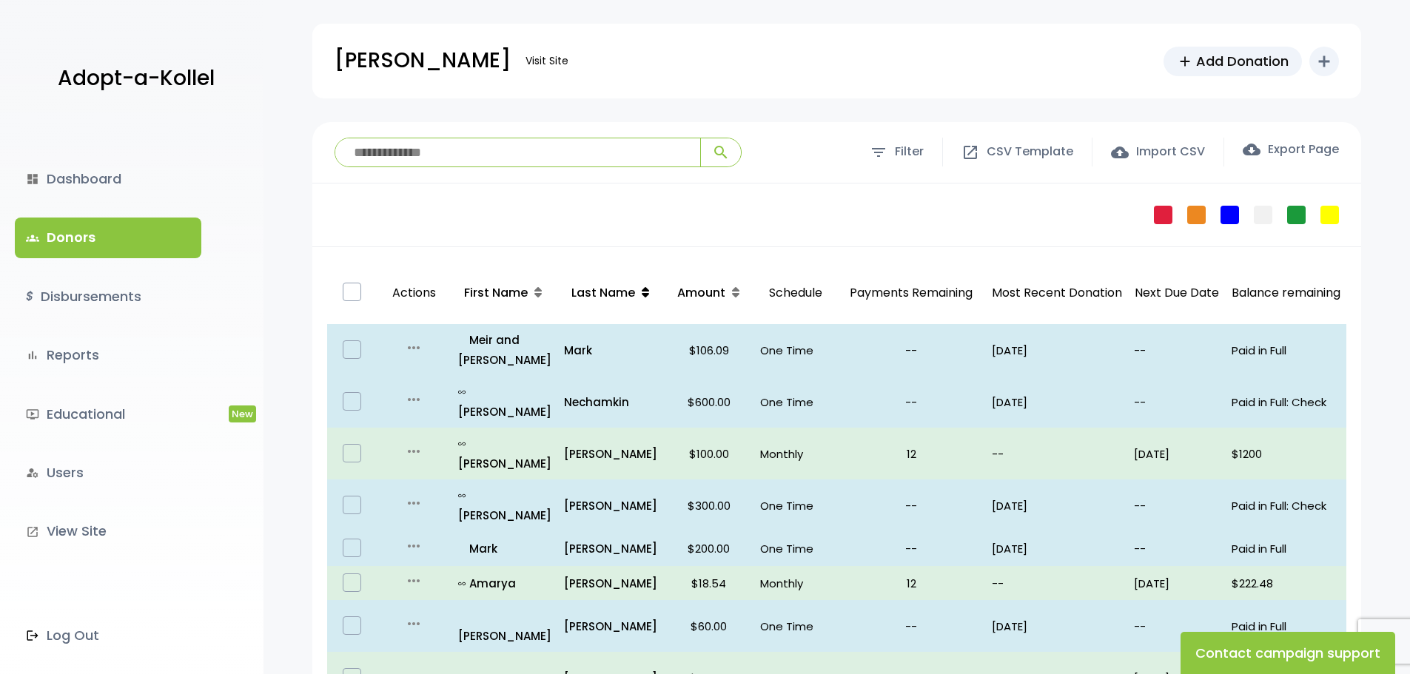
click at [645, 291] on icon at bounding box center [645, 293] width 7 height 12
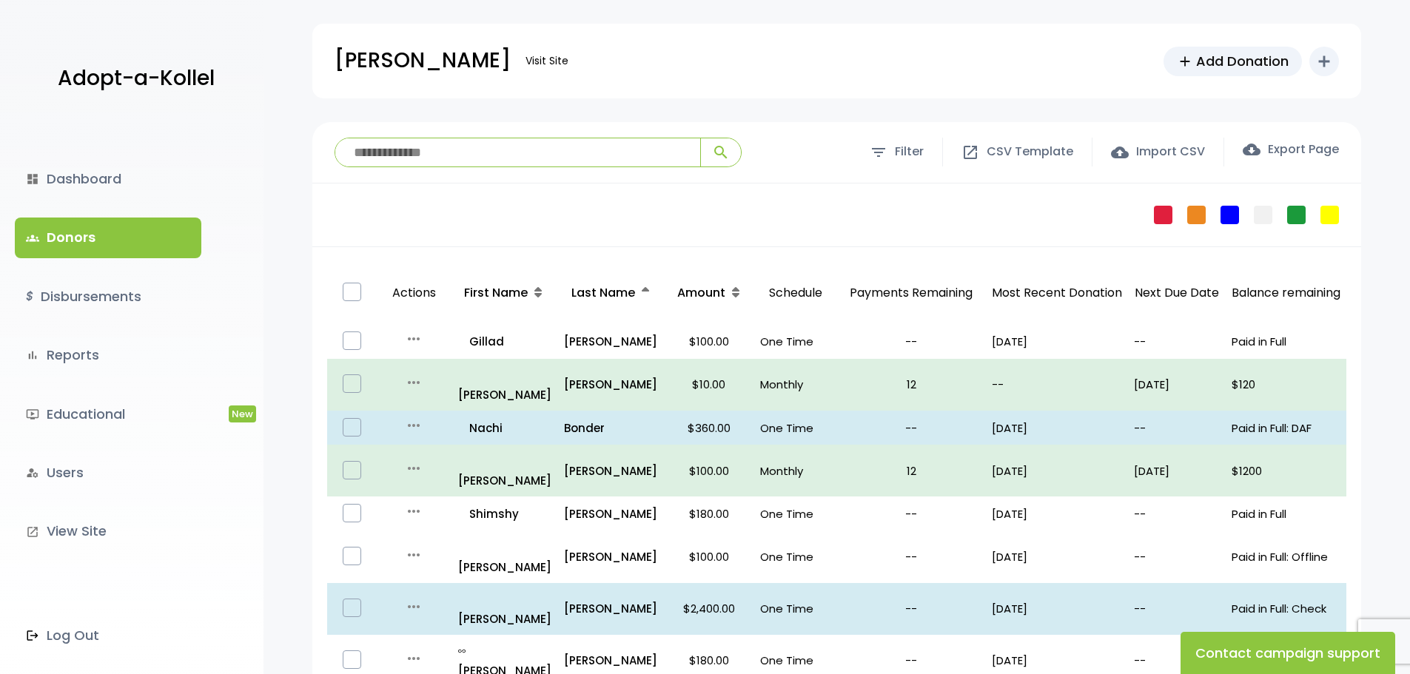
click at [645, 291] on icon at bounding box center [645, 293] width 7 height 12
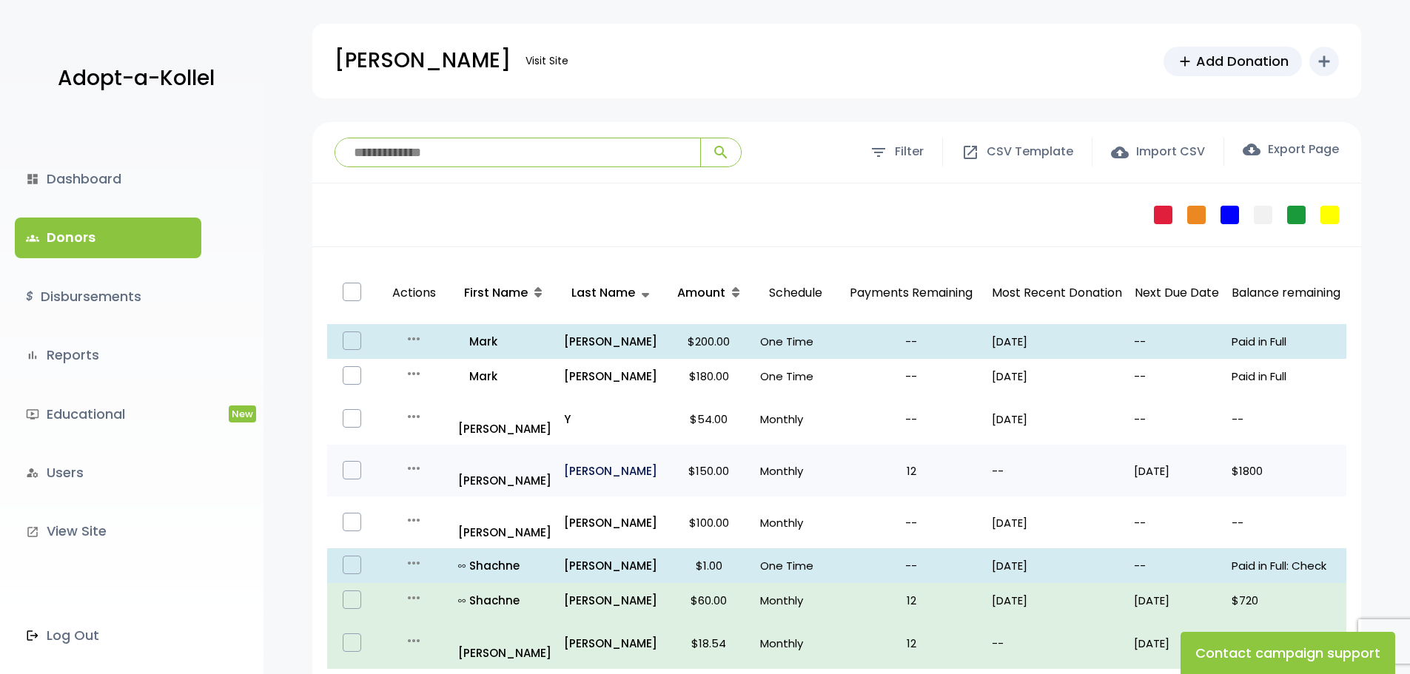
click at [593, 461] on p "Wiedermann" at bounding box center [611, 471] width 94 height 20
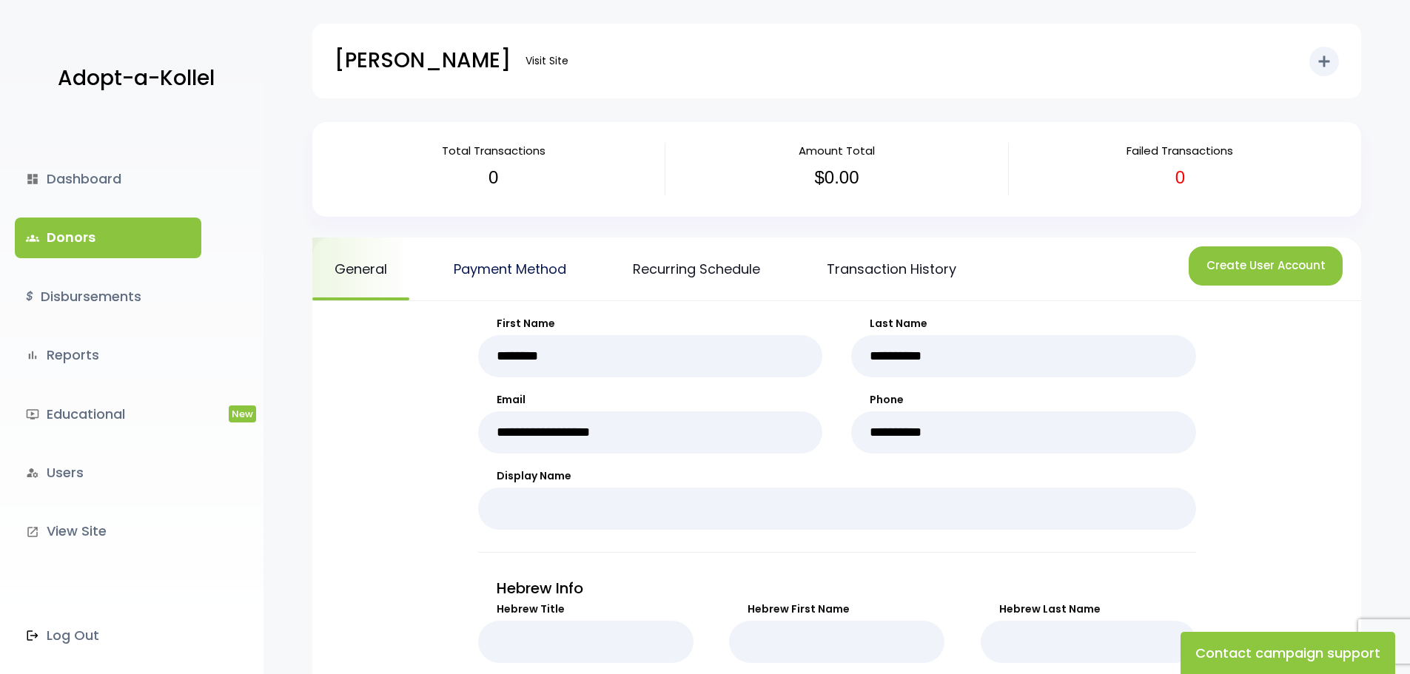
click at [508, 267] on link "Payment Method" at bounding box center [510, 269] width 157 height 63
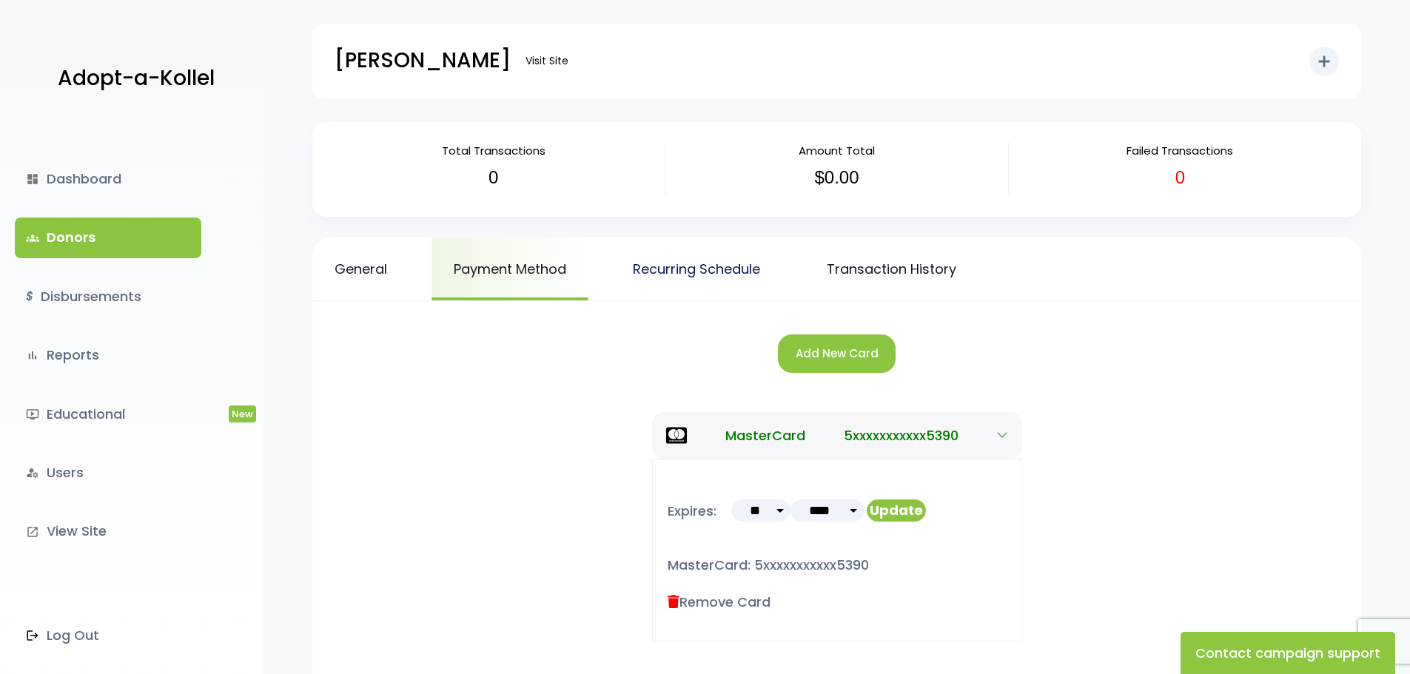
click at [703, 274] on link "Recurring Schedule" at bounding box center [697, 269] width 172 height 63
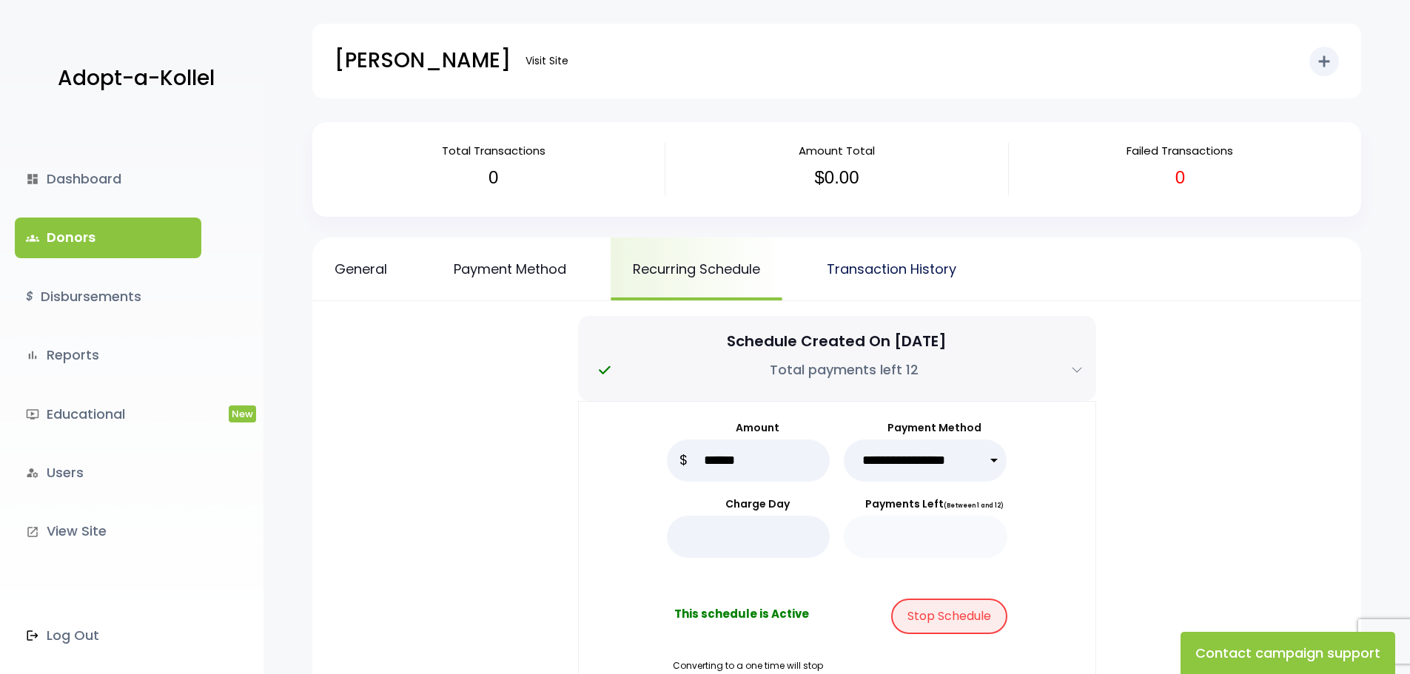
click at [897, 270] on link "Transaction History" at bounding box center [892, 269] width 174 height 63
